Goal: Transaction & Acquisition: Book appointment/travel/reservation

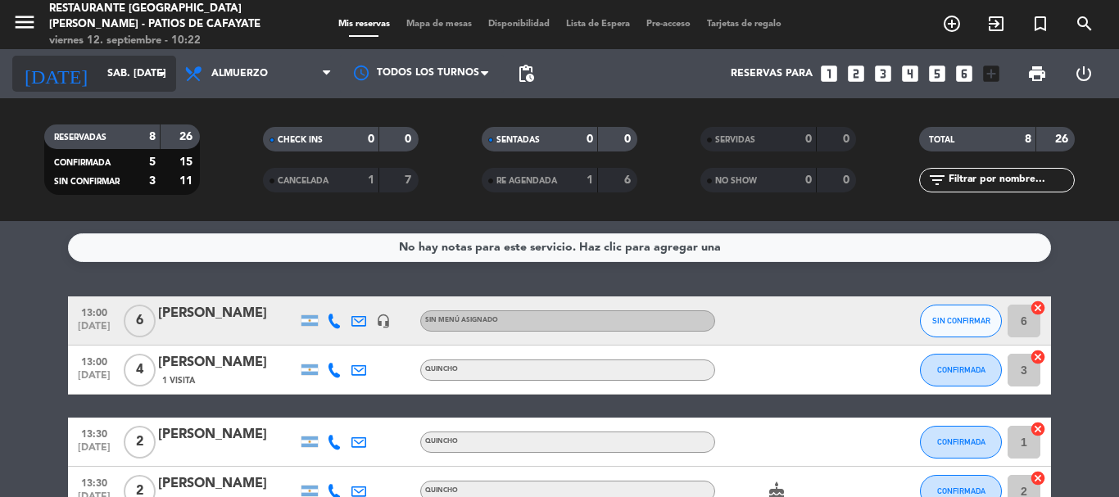
click at [157, 80] on icon "arrow_drop_down" at bounding box center [162, 74] width 20 height 20
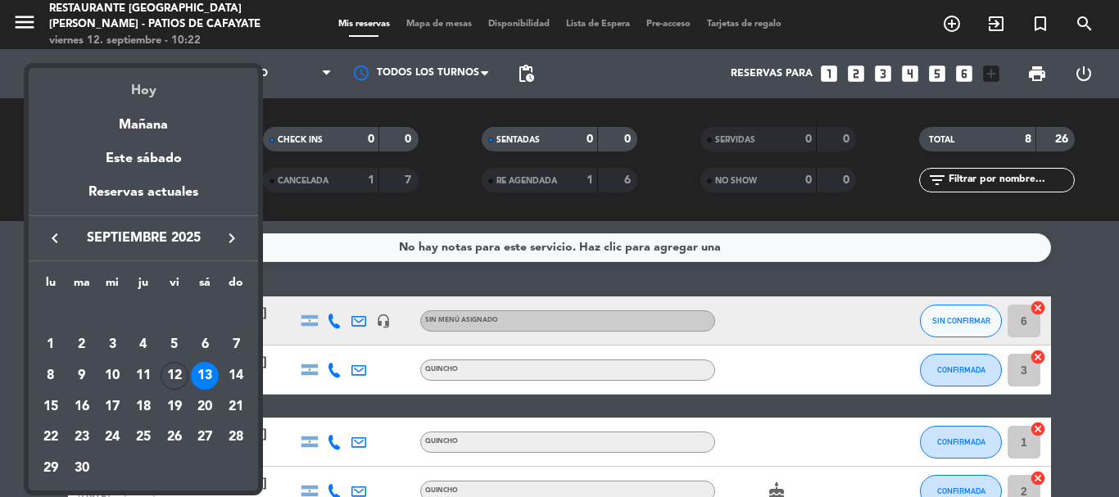
click at [146, 84] on div "Hoy" at bounding box center [143, 85] width 229 height 34
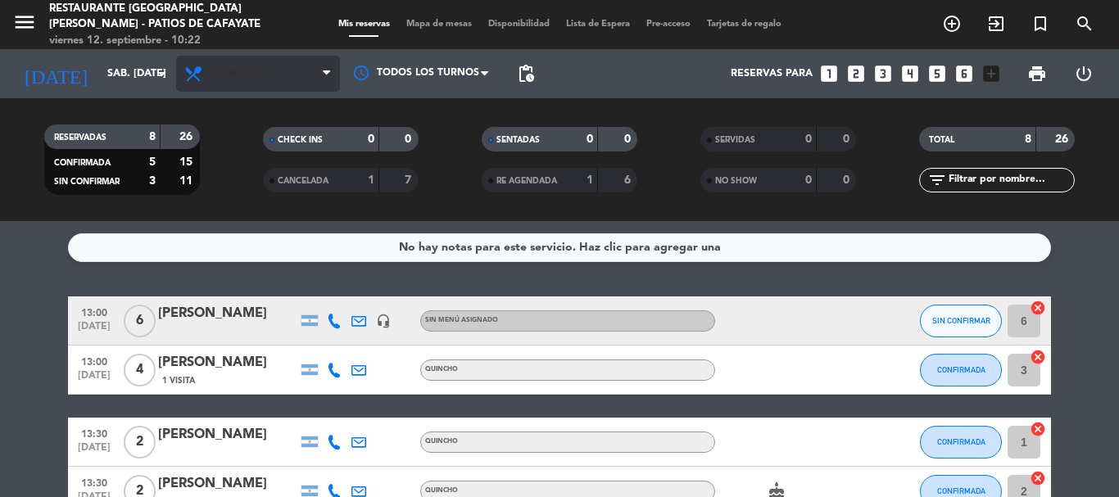
type input "vie. [DATE]"
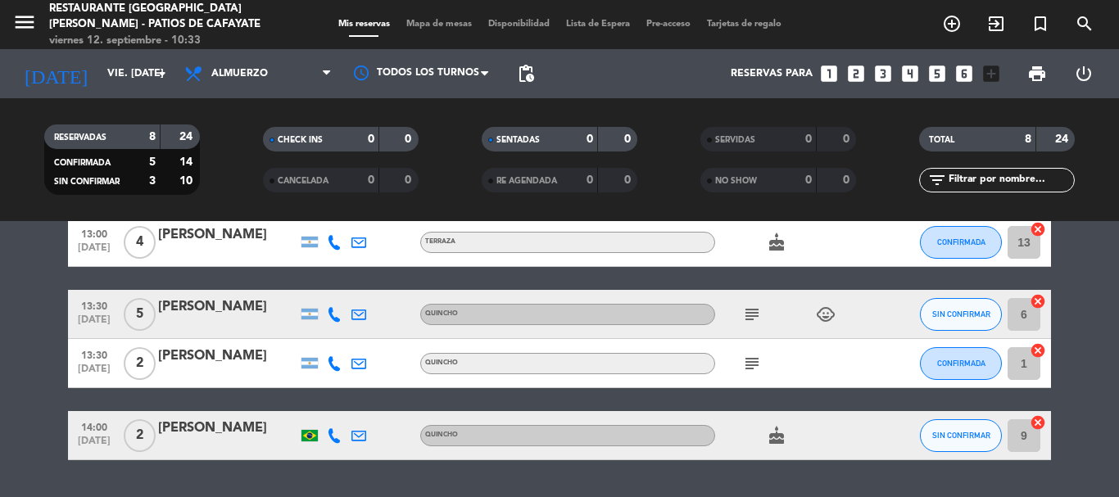
scroll to position [328, 0]
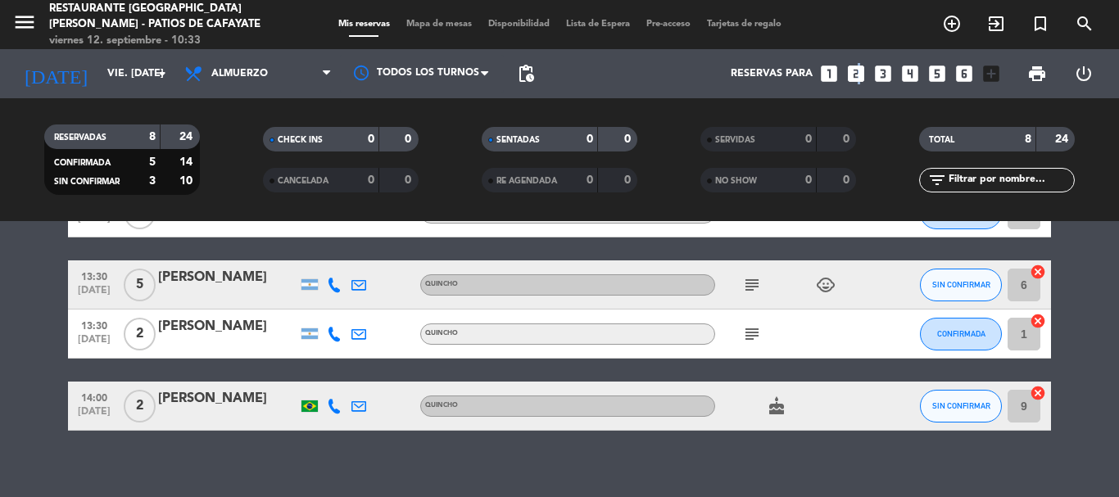
click at [857, 73] on icon "looks_two" at bounding box center [855, 73] width 21 height 21
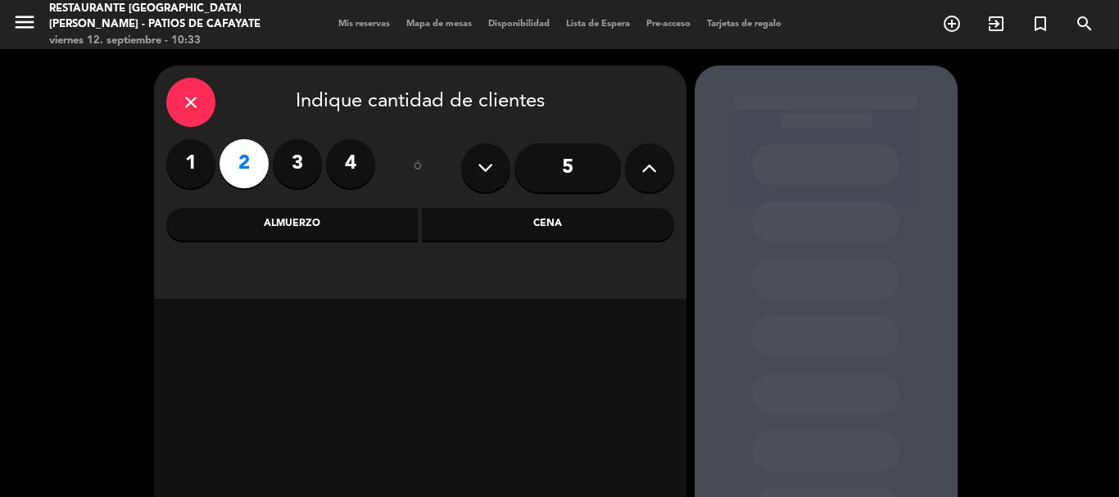
click at [352, 227] on div "Almuerzo" at bounding box center [292, 224] width 252 height 33
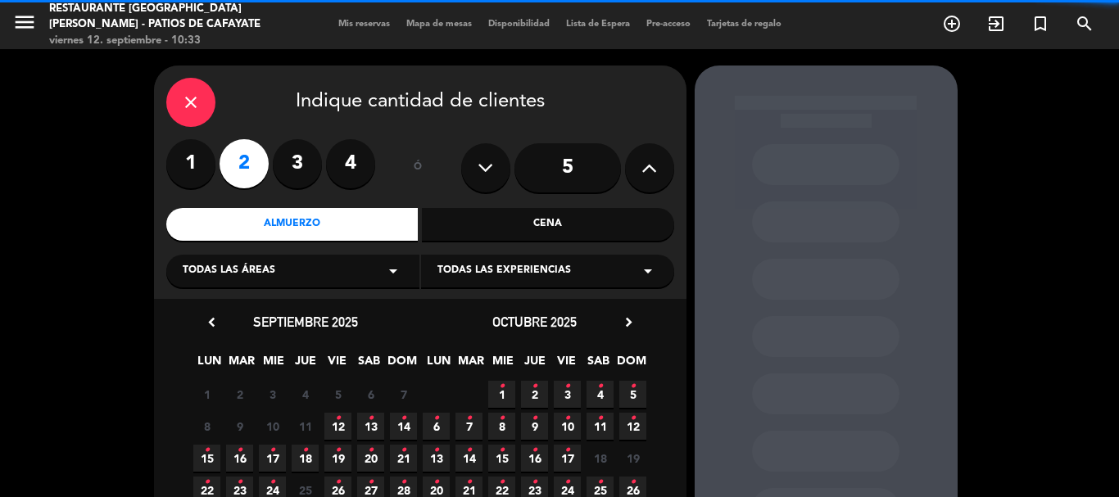
scroll to position [138, 0]
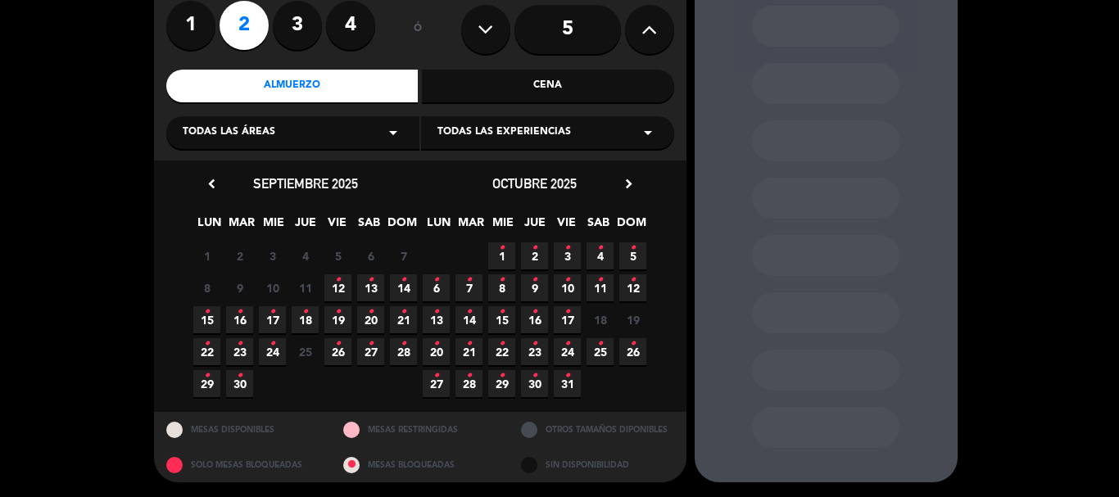
click at [334, 296] on span "12 •" at bounding box center [337, 287] width 27 height 27
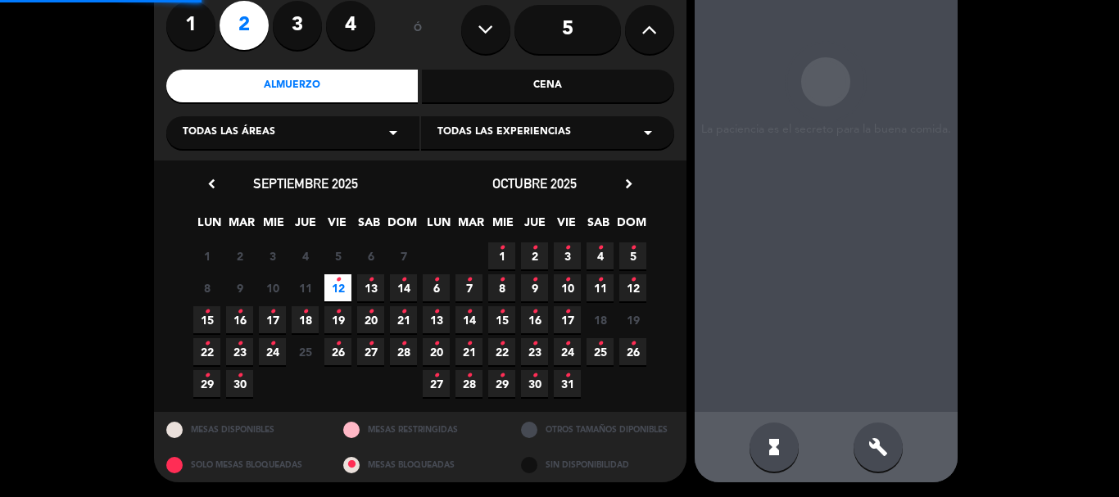
scroll to position [66, 0]
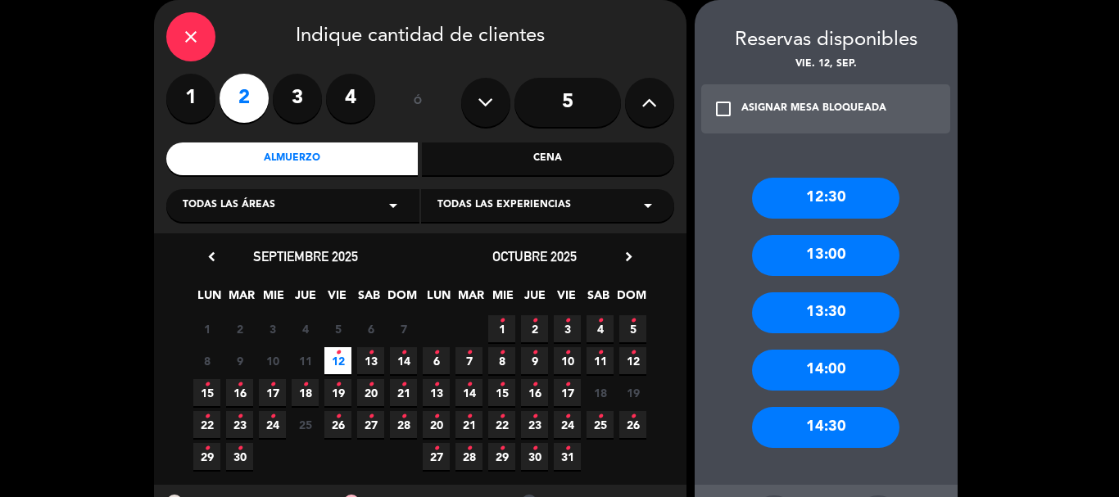
click at [823, 321] on div "13:30" at bounding box center [825, 312] width 147 height 41
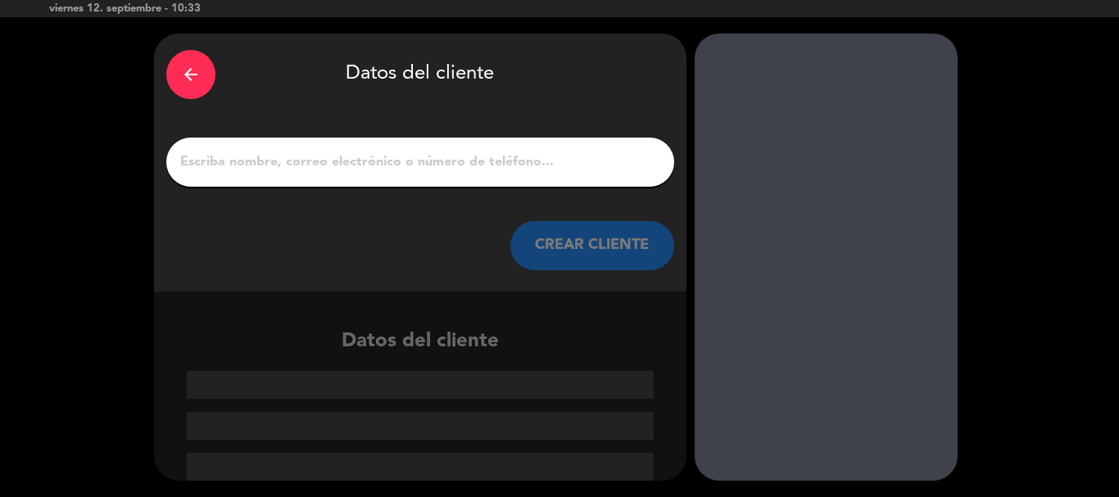
scroll to position [32, 0]
click at [317, 174] on div at bounding box center [420, 162] width 508 height 49
click at [319, 168] on input "1" at bounding box center [420, 162] width 483 height 23
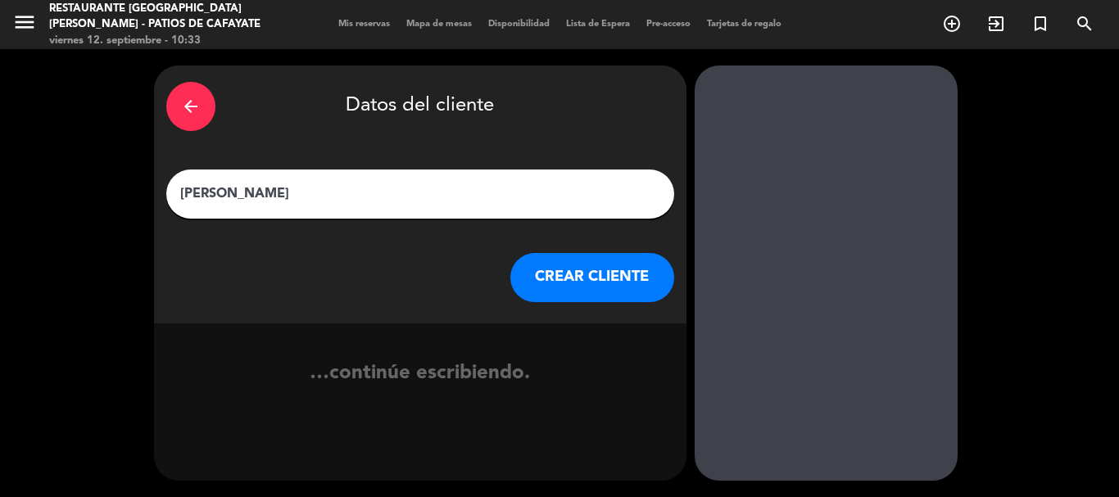
type input "[PERSON_NAME]"
click at [643, 283] on button "CREAR CLIENTE" at bounding box center [592, 277] width 164 height 49
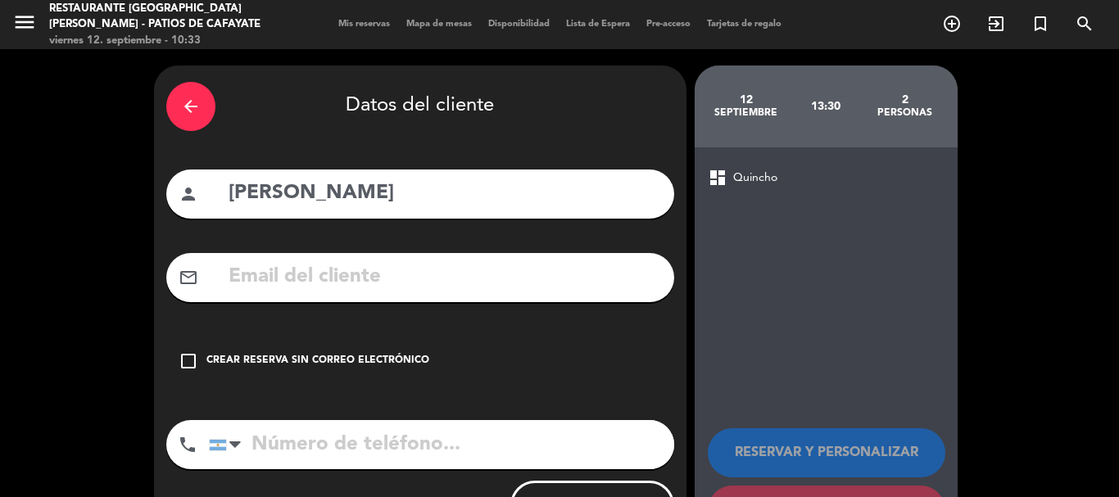
click at [183, 352] on icon "check_box_outline_blank" at bounding box center [189, 361] width 20 height 20
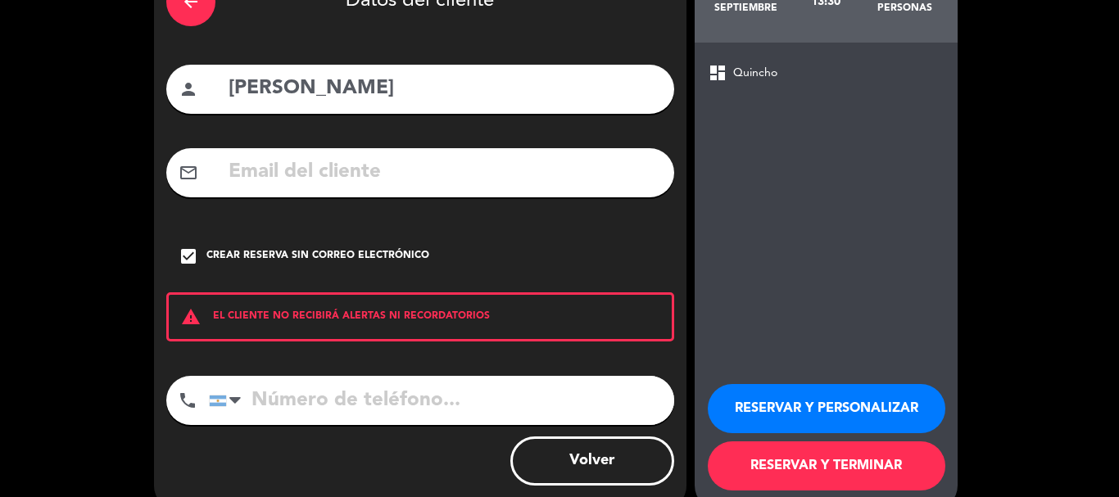
scroll to position [134, 0]
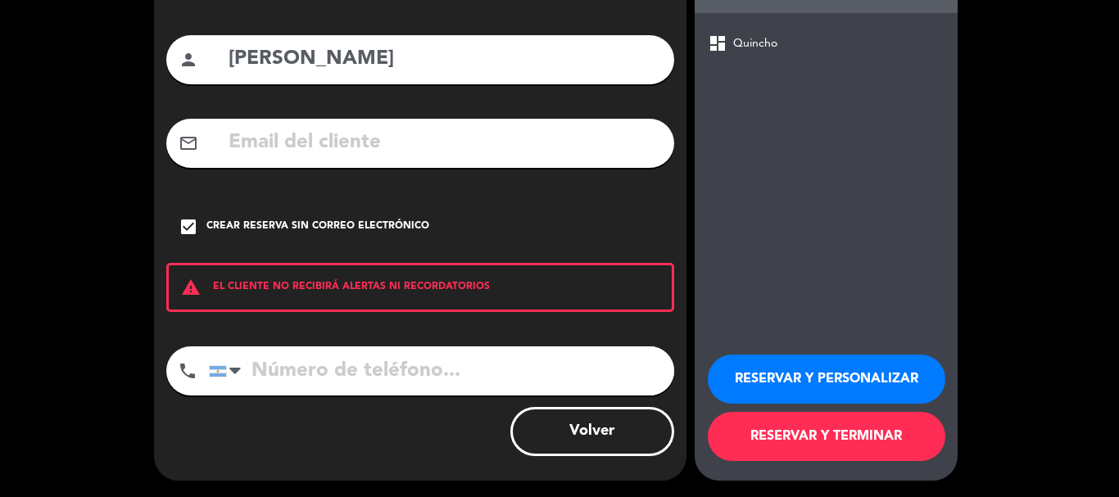
click at [283, 375] on input "tel" at bounding box center [441, 370] width 465 height 49
type input "3515320359"
click at [830, 439] on button "RESERVAR Y TERMINAR" at bounding box center [827, 436] width 238 height 49
